Goal: Information Seeking & Learning: Learn about a topic

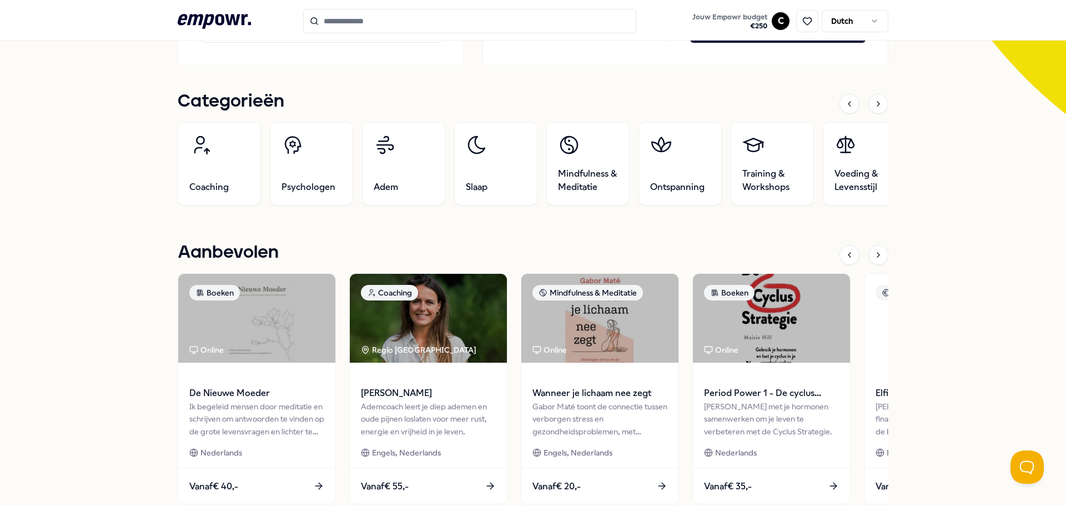
scroll to position [389, 0]
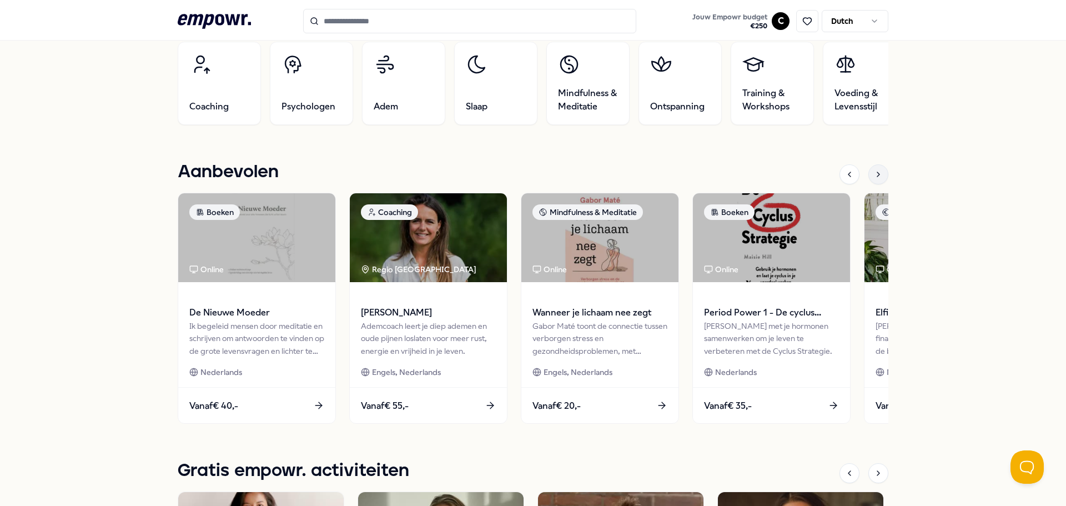
click at [871, 169] on div at bounding box center [879, 174] width 20 height 20
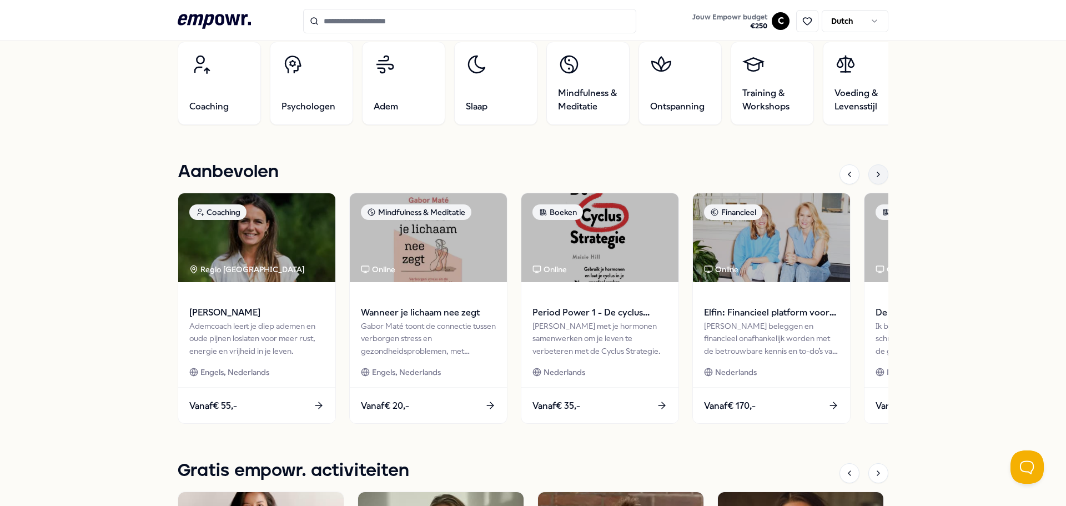
click at [871, 169] on div at bounding box center [879, 174] width 20 height 20
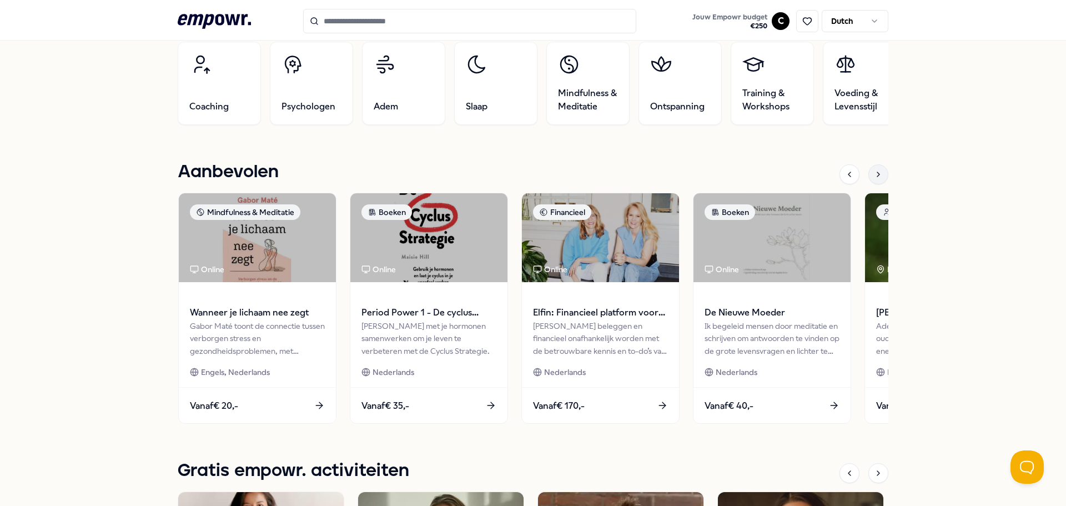
click at [871, 169] on div at bounding box center [879, 174] width 20 height 20
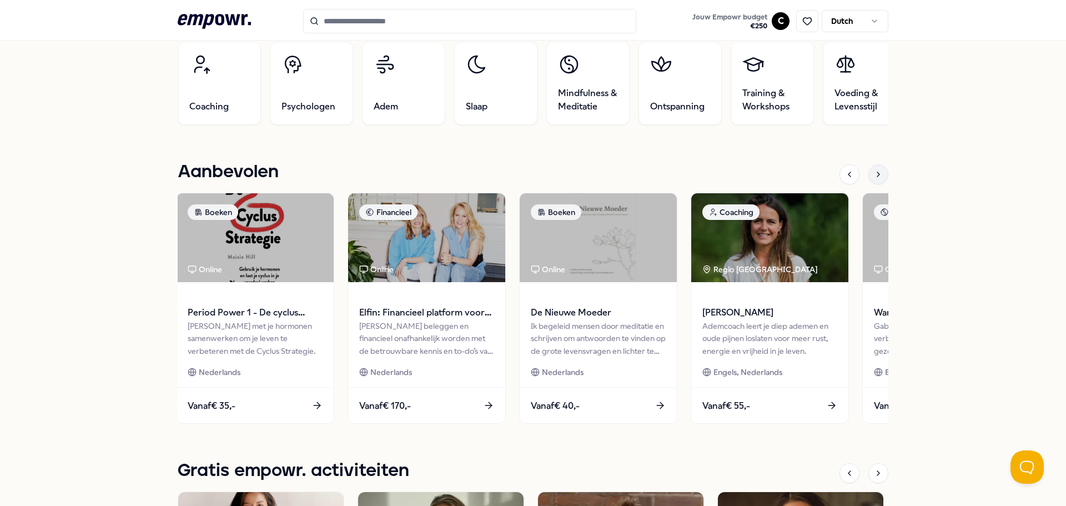
click at [871, 169] on div at bounding box center [879, 174] width 20 height 20
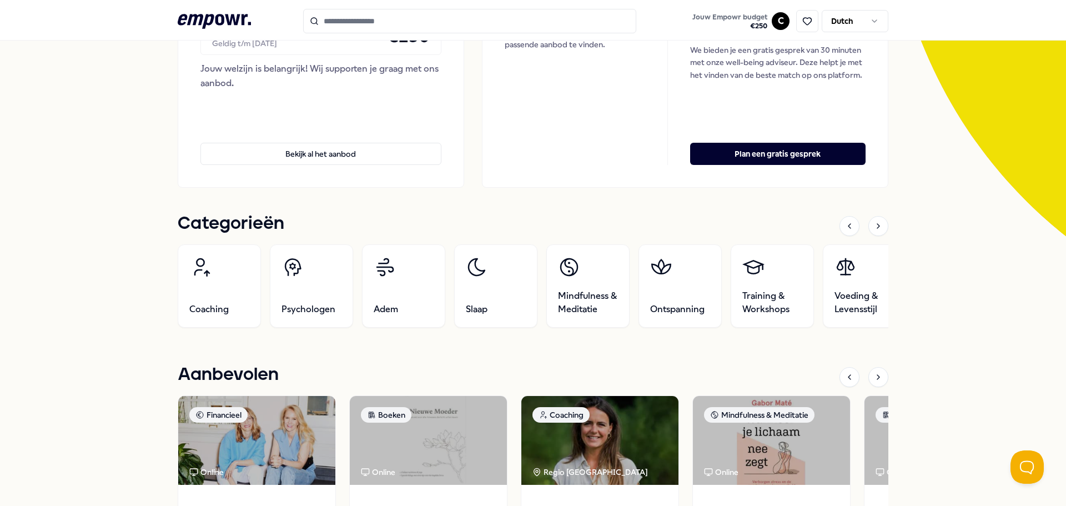
scroll to position [177, 0]
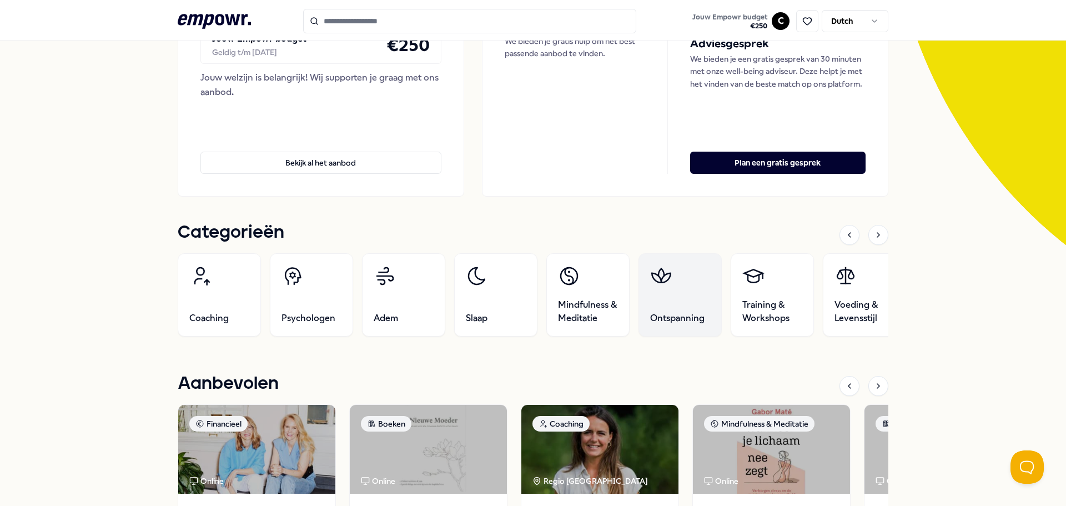
click at [654, 303] on link "Ontspanning" at bounding box center [680, 294] width 83 height 83
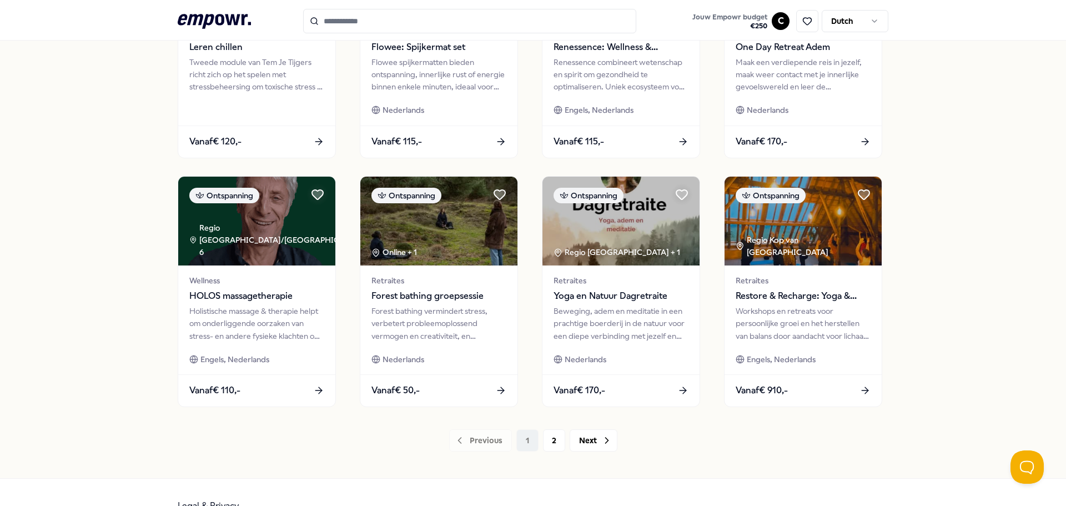
scroll to position [488, 0]
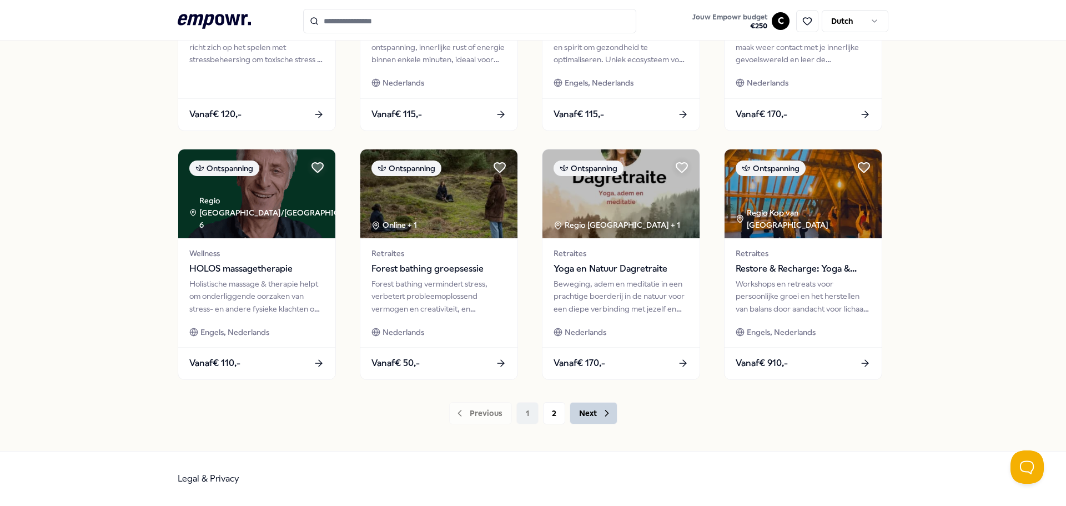
click at [592, 410] on button "Next" at bounding box center [594, 413] width 48 height 22
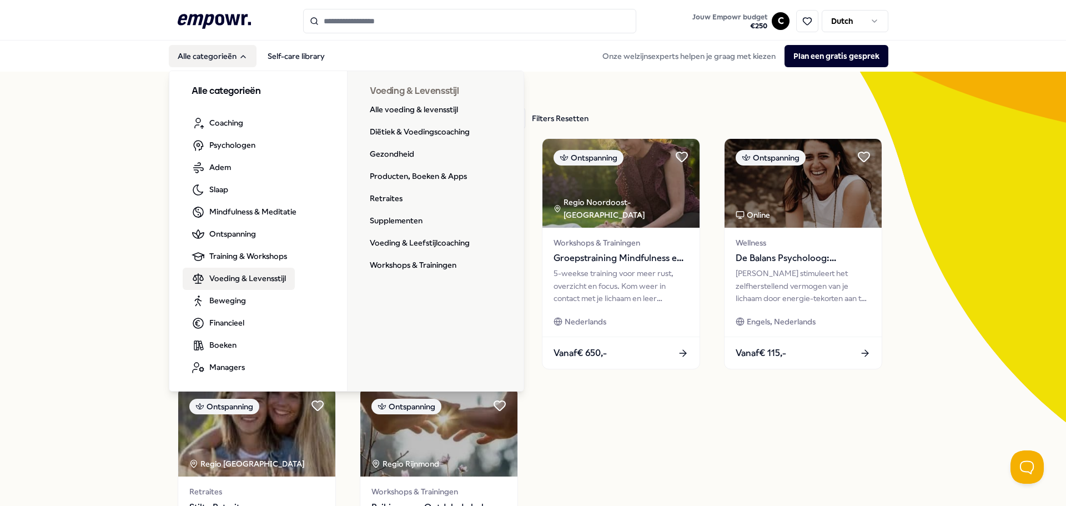
click at [248, 276] on span "Voeding & Levensstijl" at bounding box center [247, 278] width 77 height 12
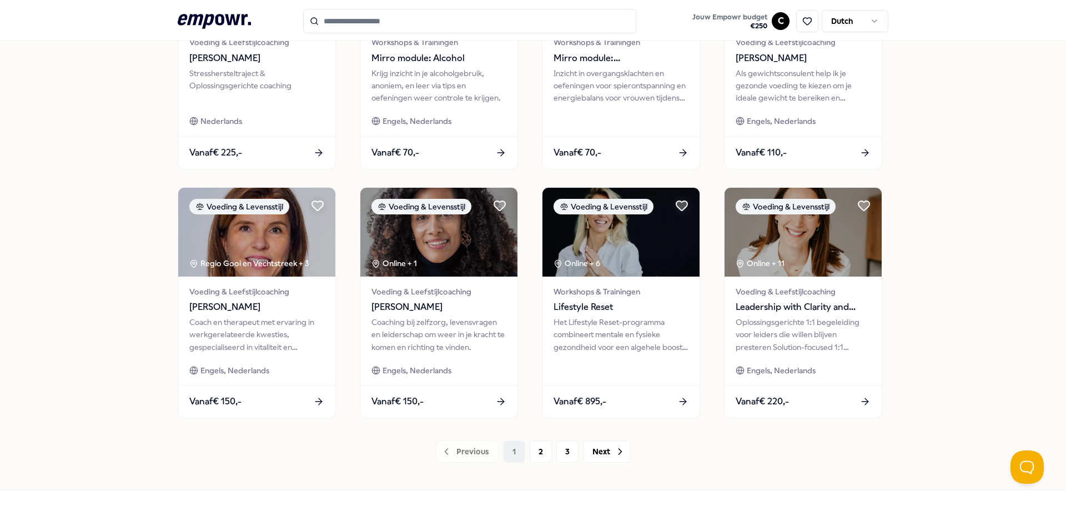
scroll to position [488, 0]
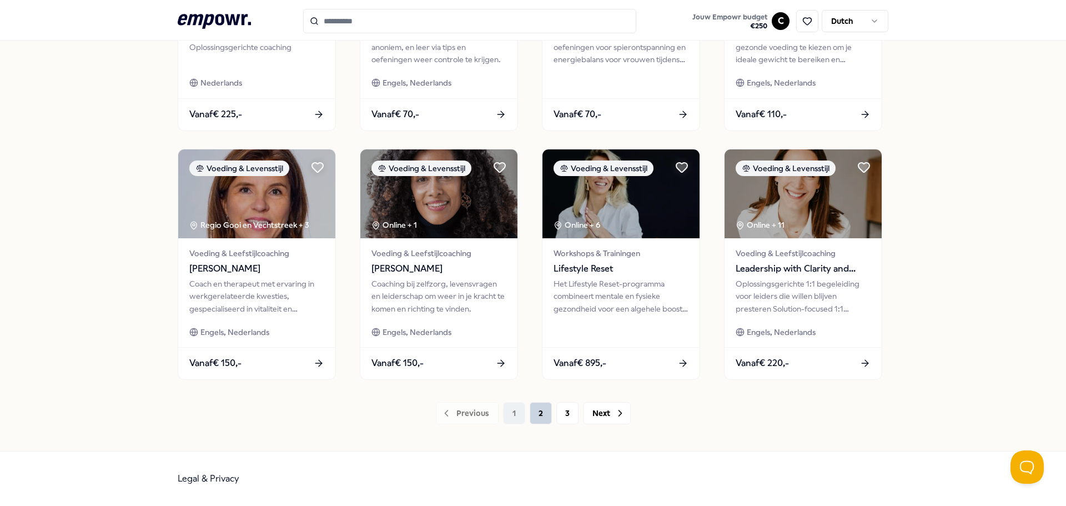
click at [533, 418] on button "2" at bounding box center [541, 413] width 22 height 22
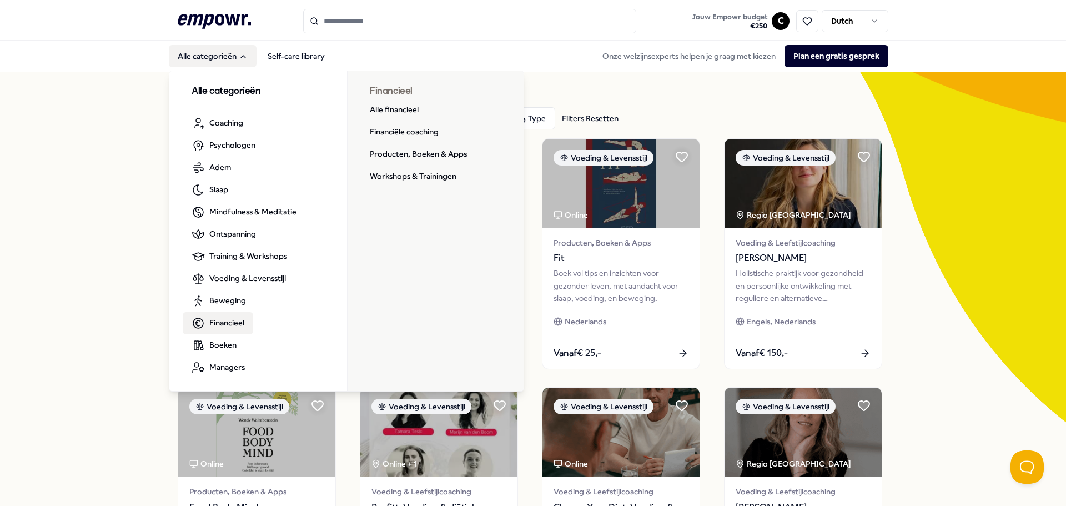
click at [228, 320] on span "Financieel" at bounding box center [226, 323] width 35 height 12
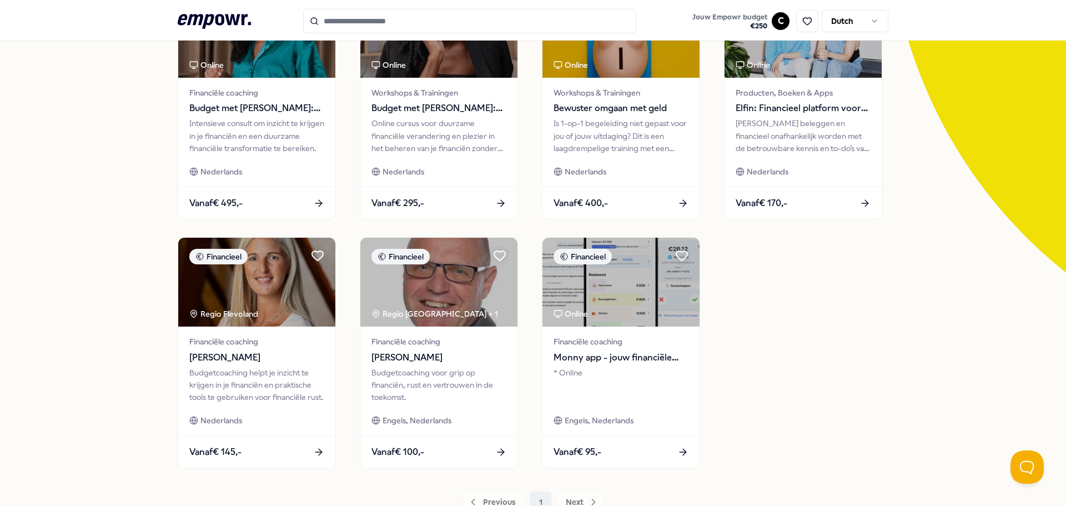
scroll to position [167, 0]
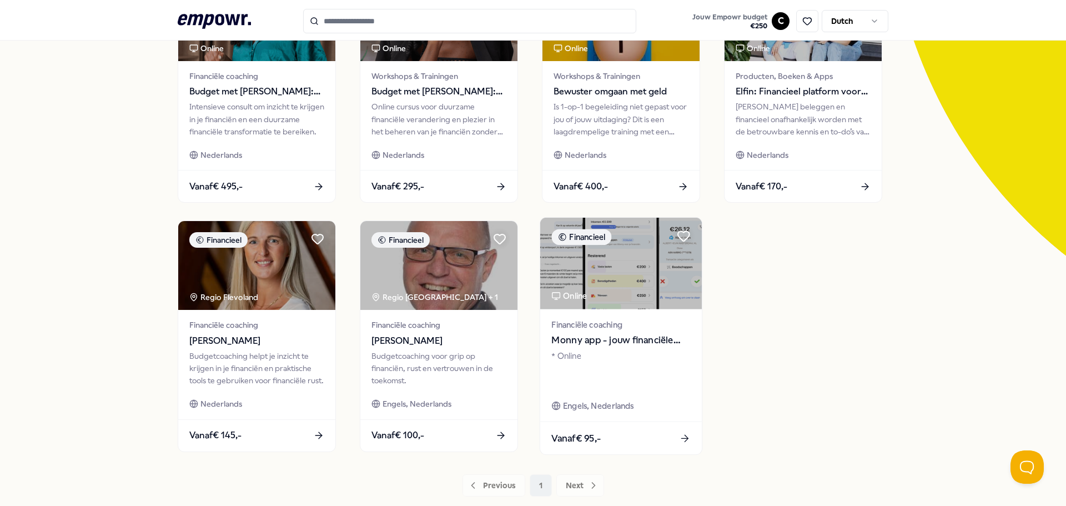
click at [603, 340] on span "Monny app - jouw financiële assistent" at bounding box center [621, 340] width 139 height 14
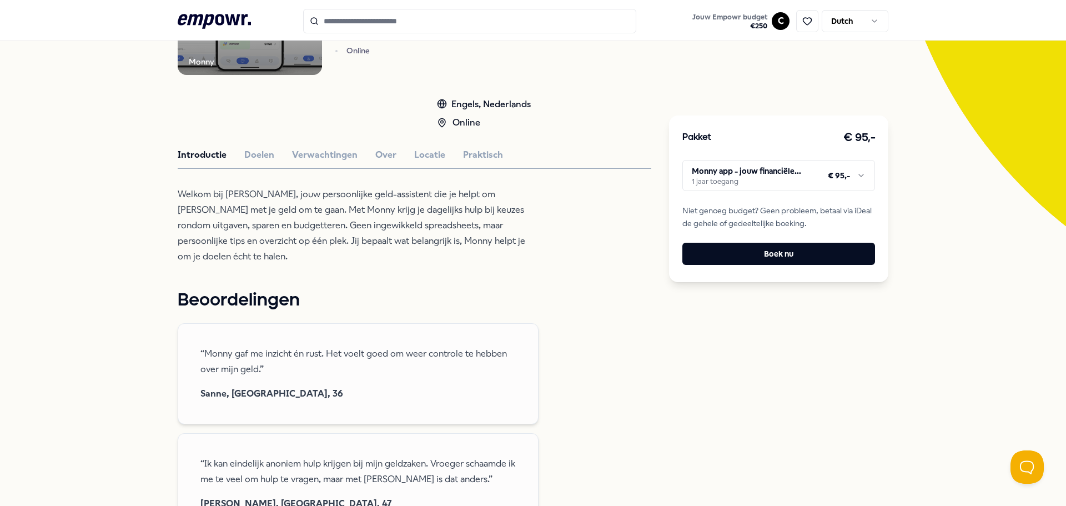
scroll to position [183, 0]
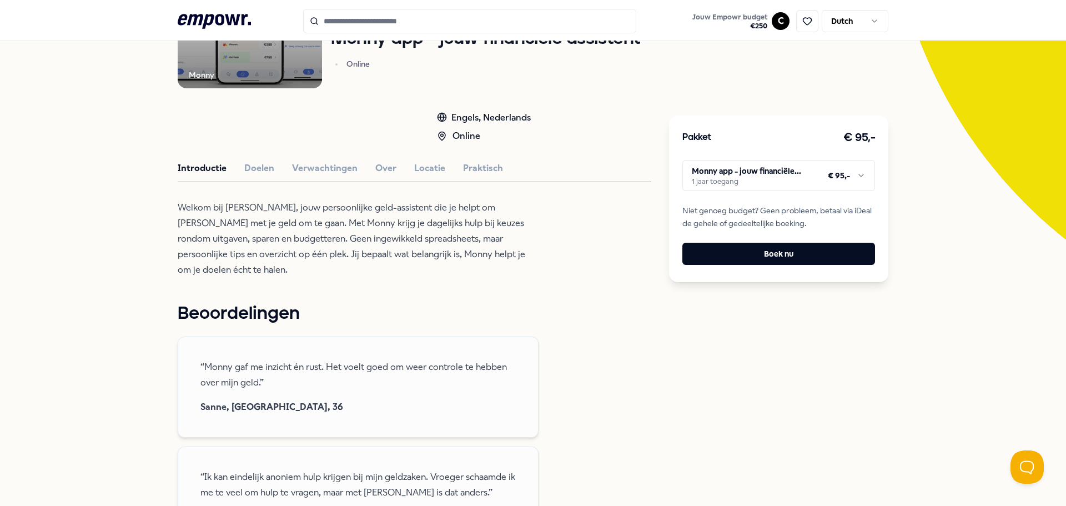
click at [860, 178] on html ".empowr-logo_svg__cls-1{fill:#03032f} Jouw Empowr budget € 250 C Dutch Alle cat…" at bounding box center [533, 253] width 1066 height 506
click at [860, 176] on html ".empowr-logo_svg__cls-1{fill:#03032f} Jouw Empowr budget € 250 C Dutch Alle cat…" at bounding box center [533, 253] width 1066 height 506
